Goal: Book appointment/travel/reservation

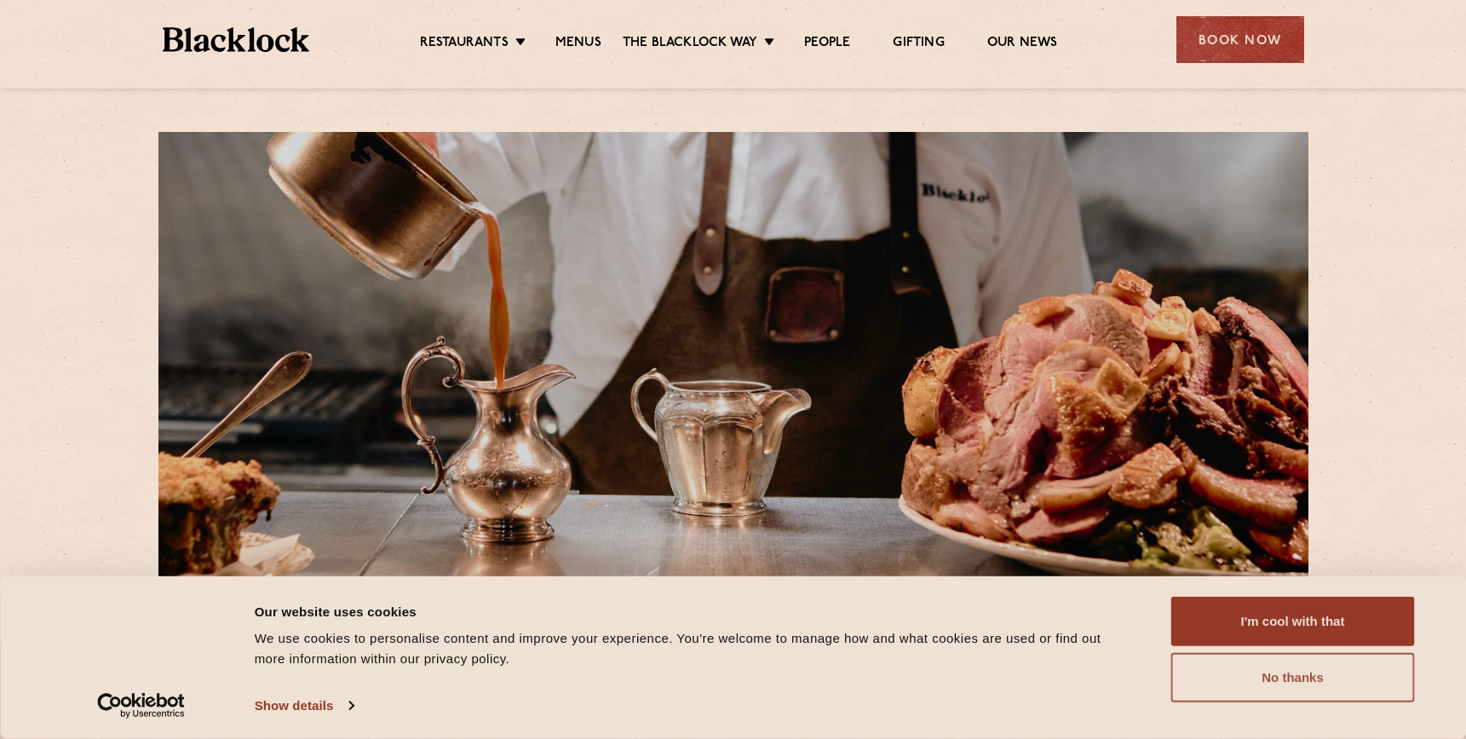
click at [1256, 680] on button "No thanks" at bounding box center [1293, 677] width 244 height 49
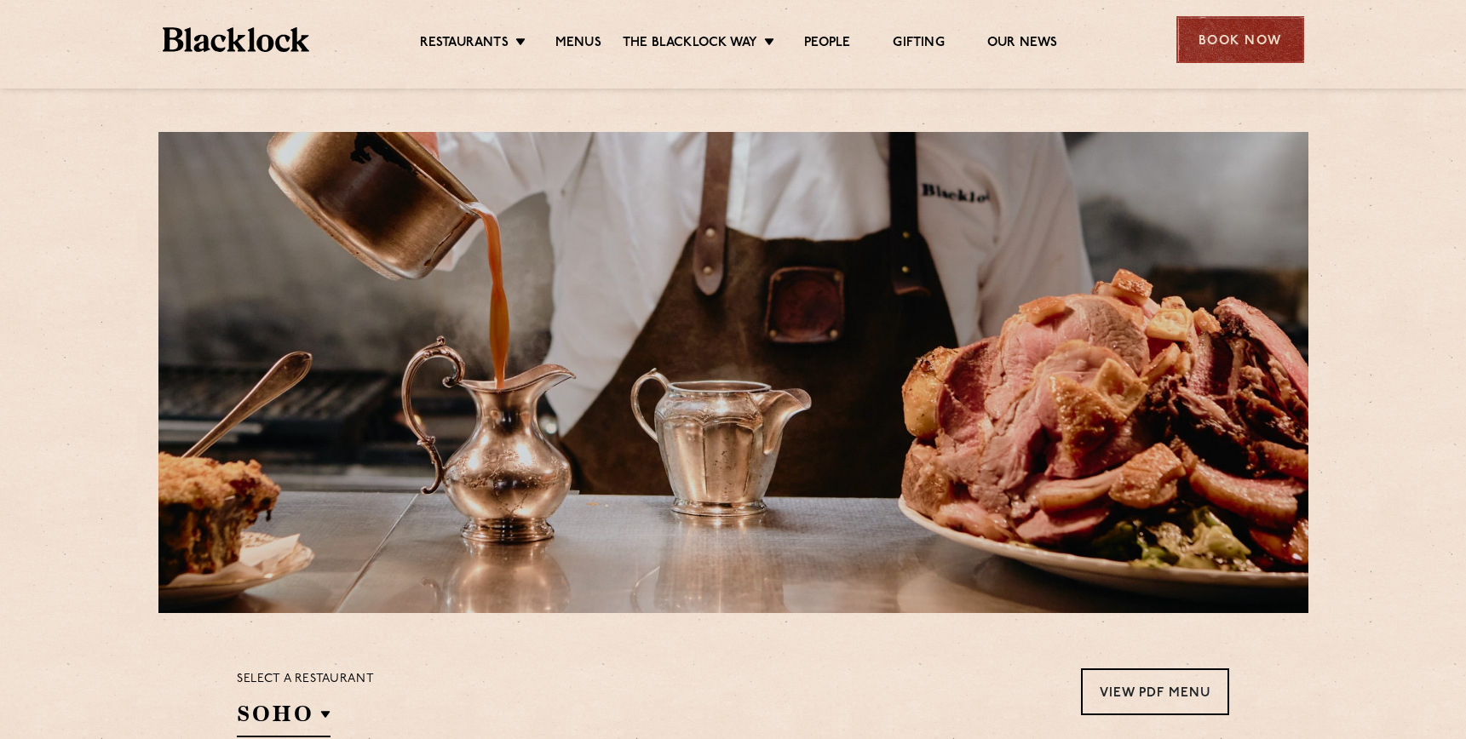
click at [1231, 30] on div "Book Now" at bounding box center [1240, 39] width 128 height 47
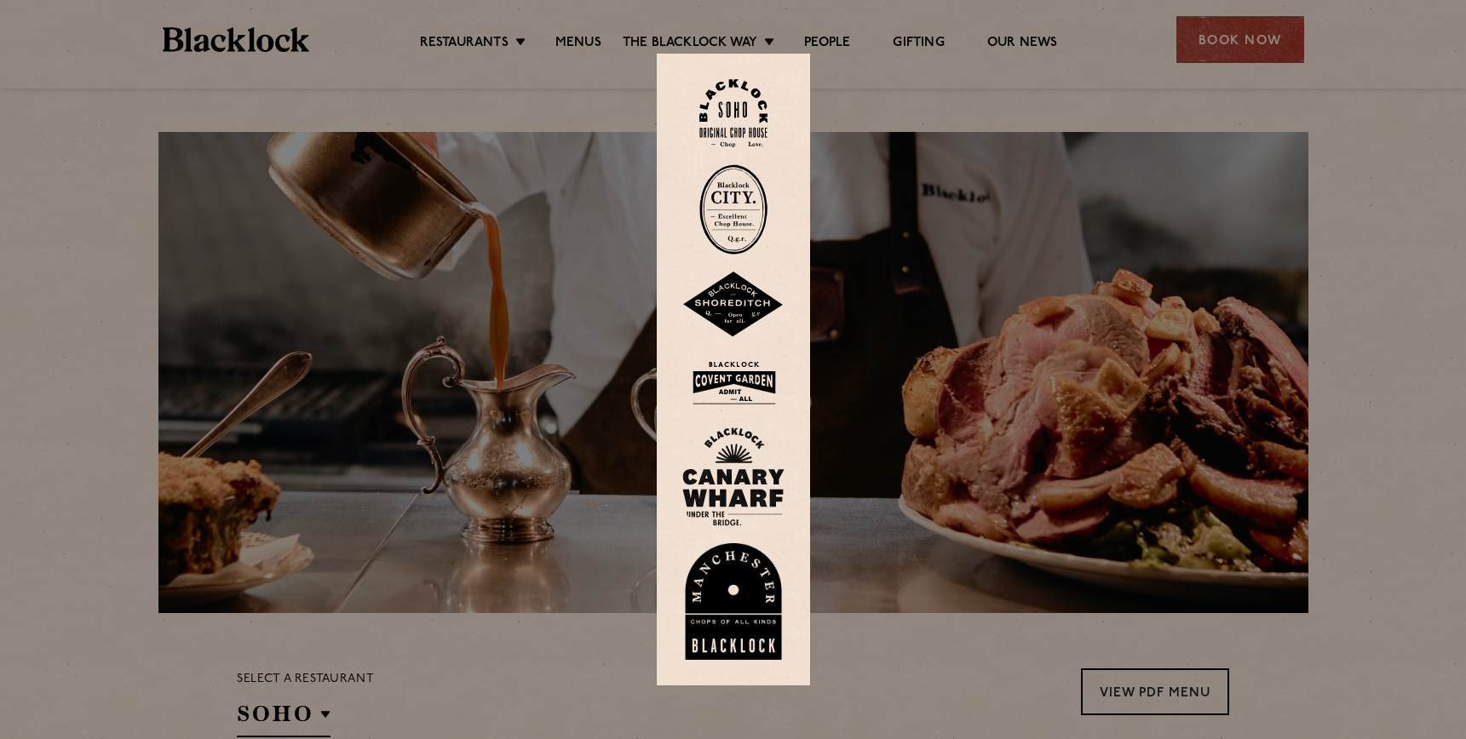
click at [743, 389] on img at bounding box center [733, 382] width 102 height 55
